Goal: Use online tool/utility

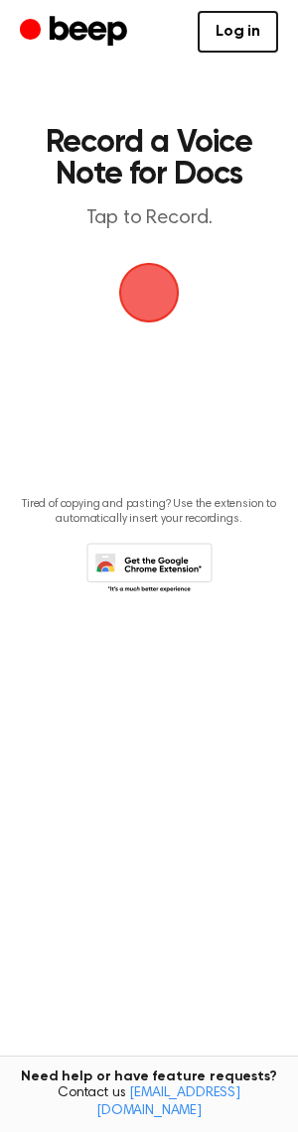
click at [137, 291] on span "button" at bounding box center [149, 293] width 56 height 56
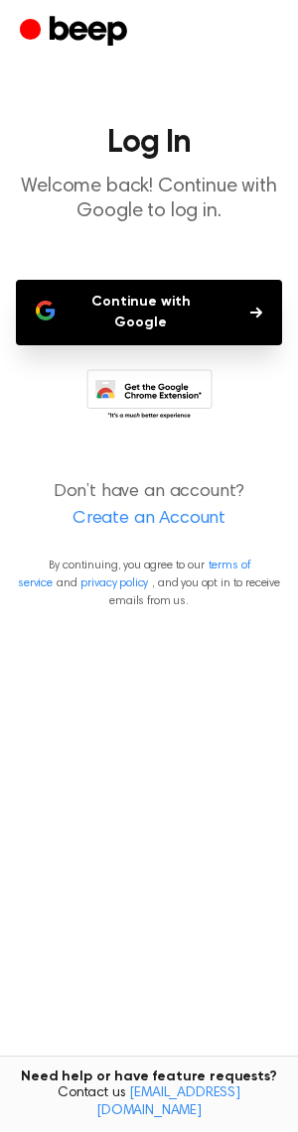
click at [172, 297] on button "Continue with Google" at bounding box center [149, 313] width 266 height 66
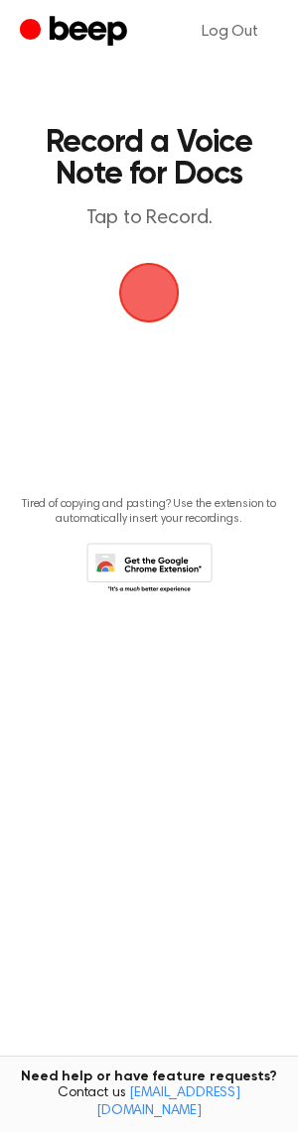
drag, startPoint x: 166, startPoint y: 290, endPoint x: 48, endPoint y: 289, distance: 118.1
click at [166, 290] on span "button" at bounding box center [149, 293] width 56 height 56
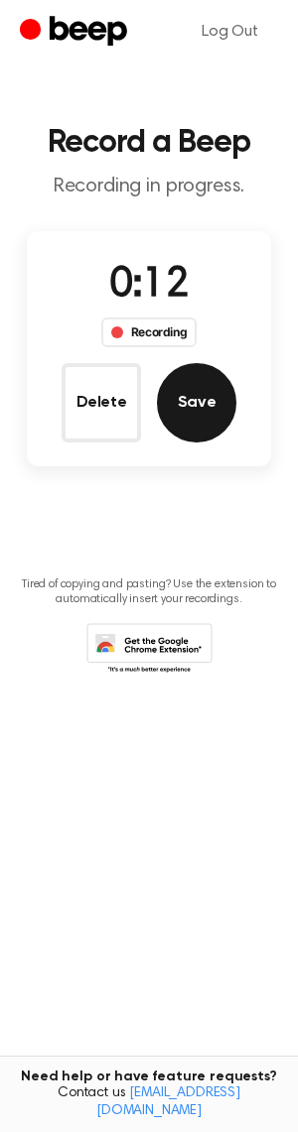
click at [205, 400] on button "Save" at bounding box center [196, 402] width 79 height 79
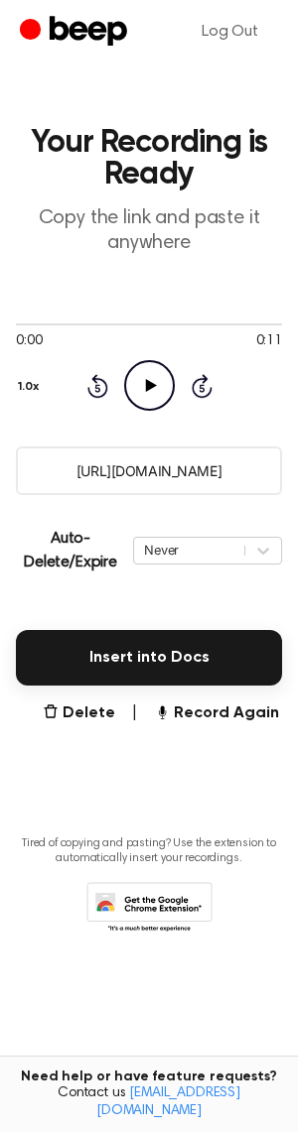
click at [147, 388] on icon at bounding box center [150, 385] width 11 height 13
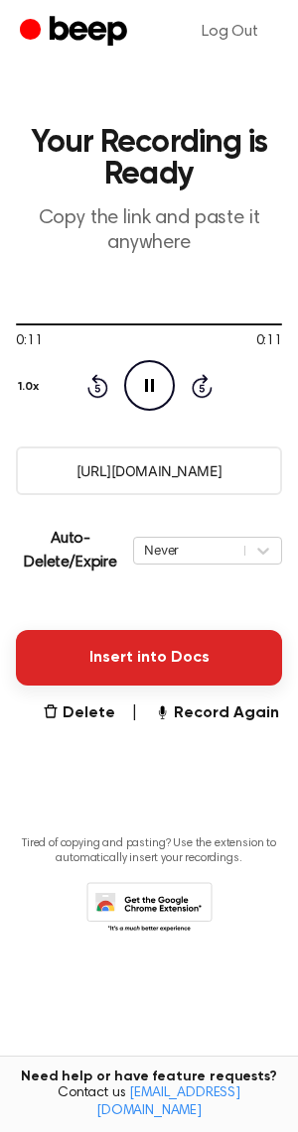
click at [125, 659] on button "Insert into Docs" at bounding box center [149, 658] width 266 height 56
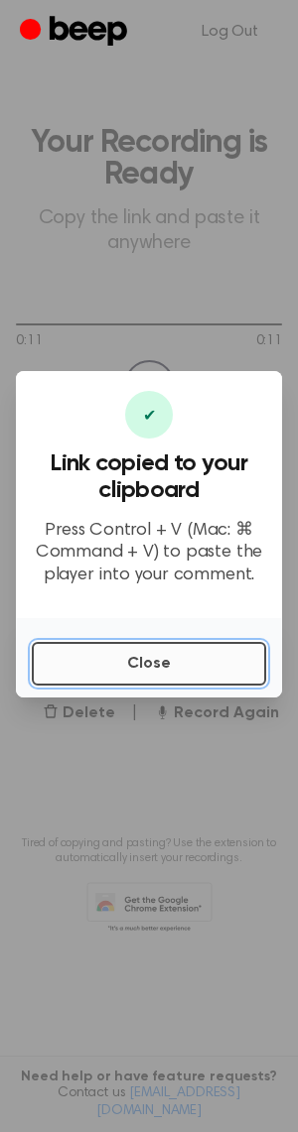
click at [125, 659] on button "Close" at bounding box center [149, 664] width 234 height 44
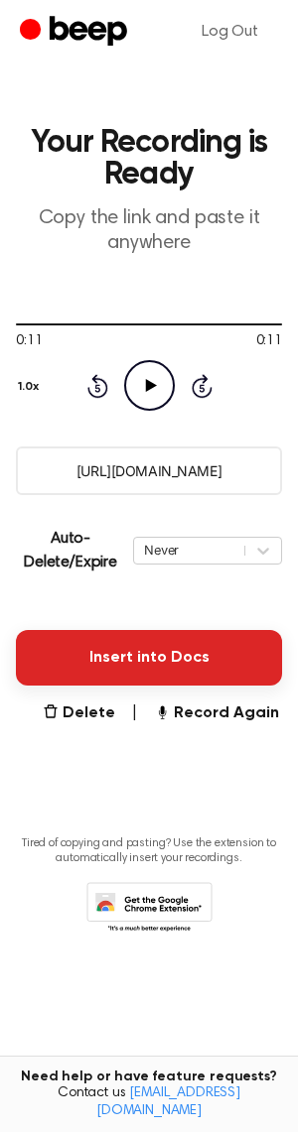
click at [182, 648] on button "Insert into Docs" at bounding box center [149, 658] width 266 height 56
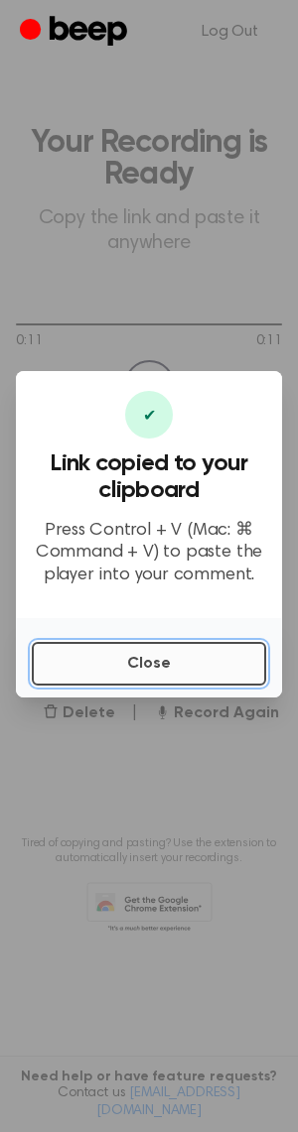
click at [157, 650] on button "Close" at bounding box center [149, 664] width 234 height 44
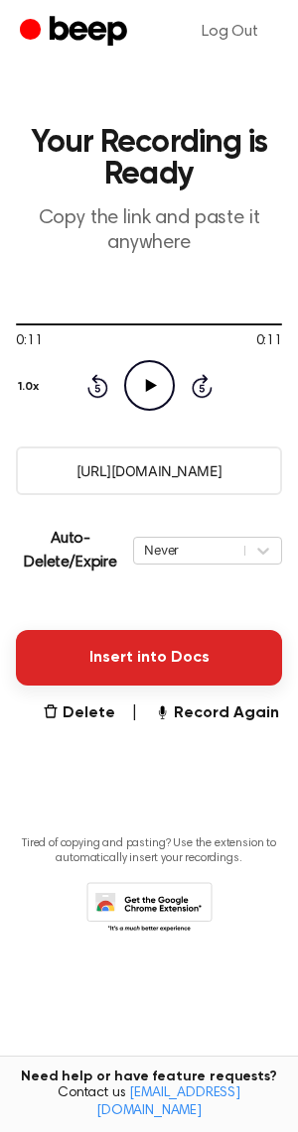
click at [149, 651] on button "Insert into Docs" at bounding box center [149, 658] width 266 height 56
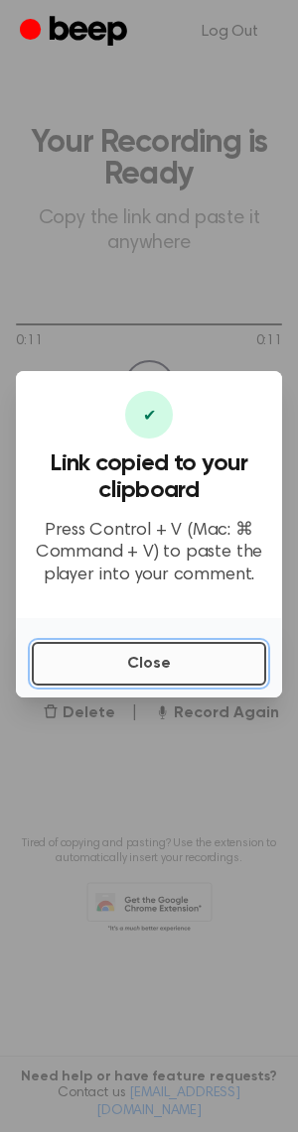
click at [136, 678] on button "Close" at bounding box center [149, 664] width 234 height 44
